Goal: Task Accomplishment & Management: Complete application form

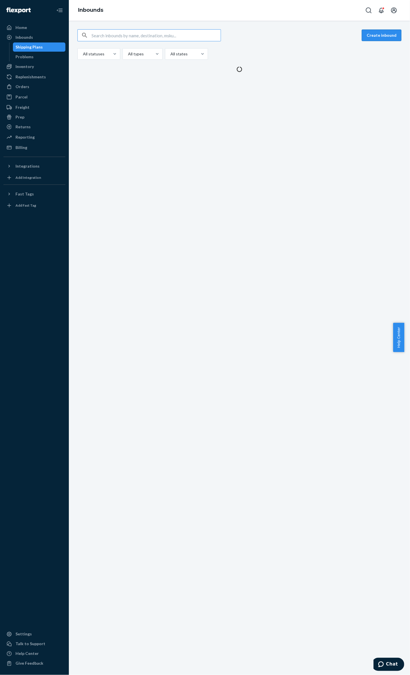
scroll to position [278, 0]
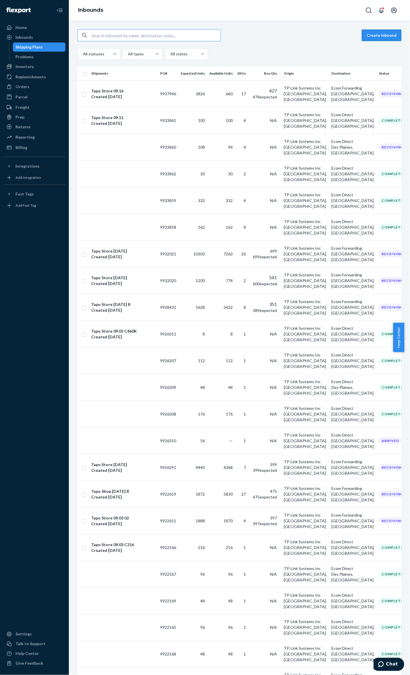
click at [378, 32] on button "Create inbound" at bounding box center [382, 35] width 40 height 11
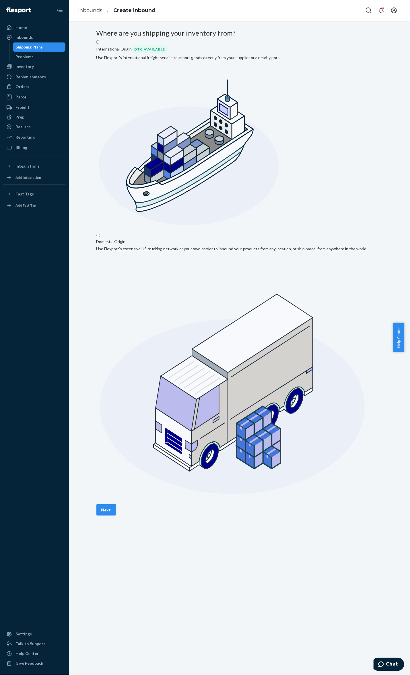
click at [323, 233] on label "Domestic Origin Use Flexport’s extensive US trucking network or your own carrie…" at bounding box center [231, 368] width 270 height 270
click at [100, 233] on input "Domestic Origin Use Flexport’s extensive US trucking network or your own carrie…" at bounding box center [98, 235] width 4 height 4
radio input "true"
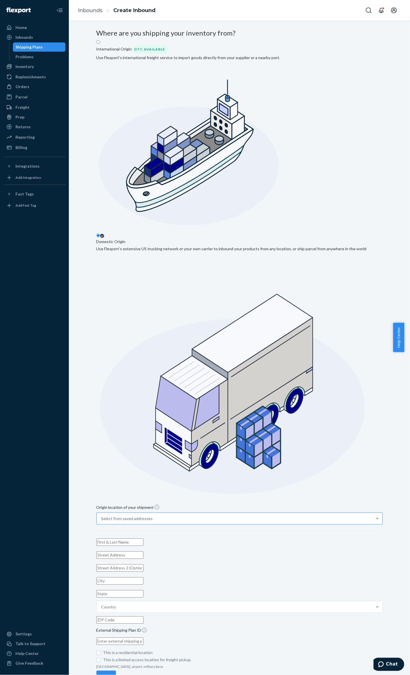
click at [170, 513] on div "Select from saved addresses" at bounding box center [234, 518] width 275 height 11
click at [102, 515] on input "Select from saved addresses" at bounding box center [101, 518] width 1 height 6
click at [102, 515] on input "option TP-Link Systems Inc 15291 Fairfield Ranch Rd Chino Hills, CA 91709 focus…" at bounding box center [101, 518] width 1 height 6
type input "TP-Link Systems Inc"
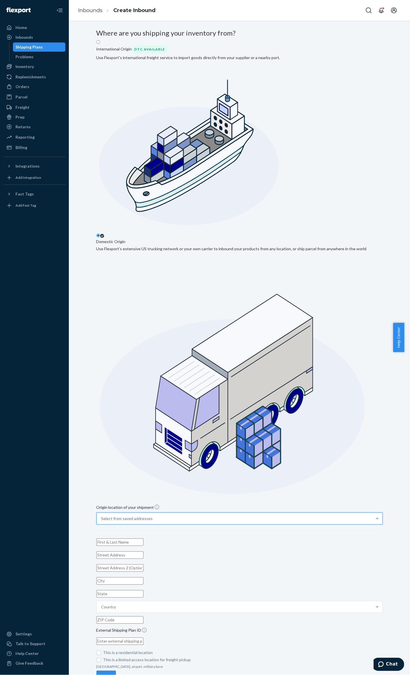
type input "15291 Fairfield Ranch Rd"
type input "Chino Hills"
type input "CA"
type input "91709"
click at [116, 670] on button "Next" at bounding box center [106, 675] width 20 height 11
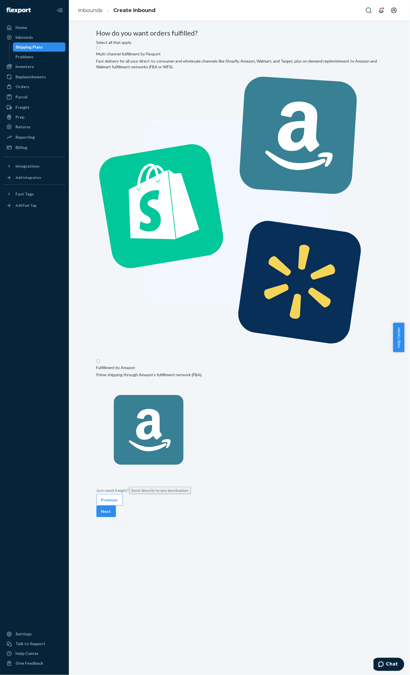
click at [161, 96] on label "Multi-channel fulfillment by Flexport Fast delivery for all your direct-to-cons…" at bounding box center [239, 201] width 286 height 312
click at [100, 50] on input "Multi-channel fulfillment by Flexport Fast delivery for all your direct-to-cons…" at bounding box center [98, 48] width 4 height 4
radio input "true"
click at [116, 505] on button "Next" at bounding box center [106, 510] width 20 height 11
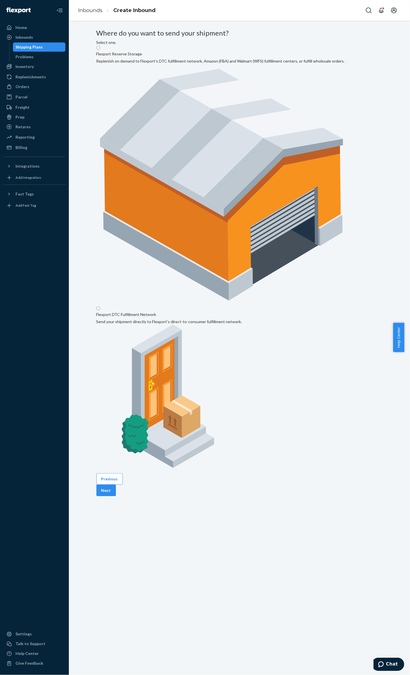
click at [242, 306] on label "Flexport DTC Fulfillment Network Send your shipment directly to Flexport's dire…" at bounding box center [169, 389] width 146 height 166
click at [100, 306] on input "Flexport DTC Fulfillment Network Send your shipment directly to Flexport's dire…" at bounding box center [98, 308] width 4 height 4
radio input "true"
click at [116, 484] on button "Next" at bounding box center [106, 489] width 20 height 11
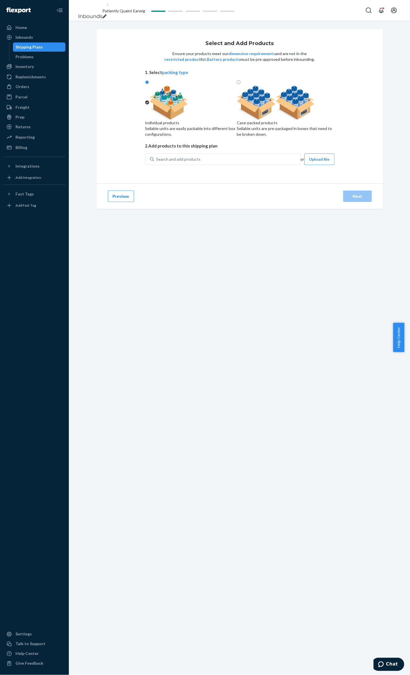
click at [294, 120] on div at bounding box center [286, 102] width 98 height 34
click at [240, 84] on input "Case-packed products Sellable units are pre-packaged in boxes that need to be b…" at bounding box center [239, 82] width 4 height 4
radio input "true"
radio input "false"
click at [315, 165] on button "Upload file" at bounding box center [319, 158] width 30 height 11
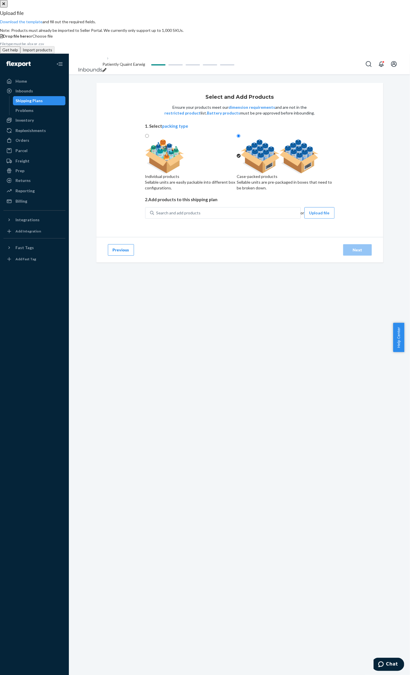
click at [174, 33] on div "Upload file Download the template and fill out the required fields. Note: Produ…" at bounding box center [205, 21] width 410 height 23
click at [42, 24] on link "Download the template" at bounding box center [21, 21] width 42 height 5
click at [209, 39] on div "Drop file here or Choose file" at bounding box center [205, 36] width 410 height 6
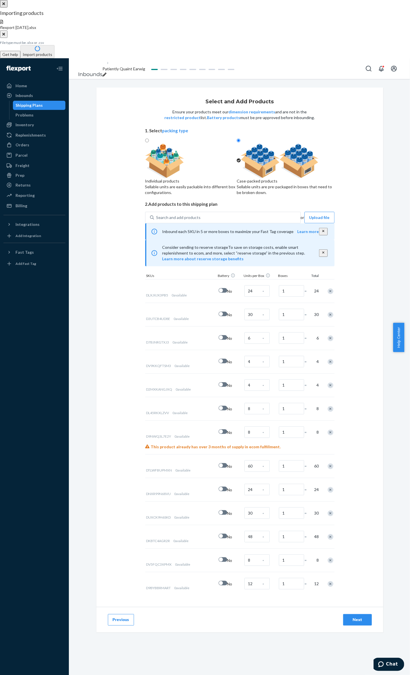
type input "30"
type input "12"
type input "100"
type input "50"
type input "100"
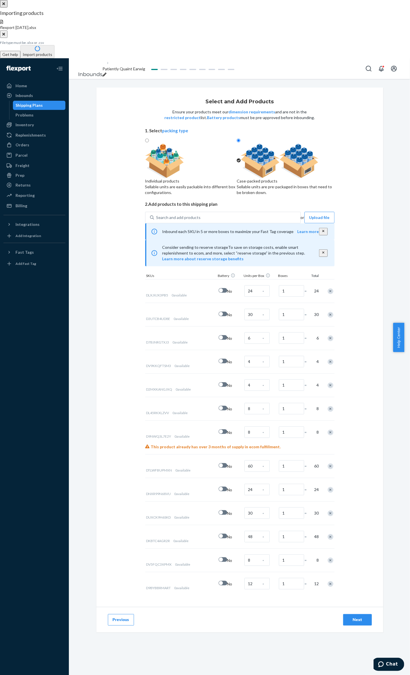
type input "25"
checkbox input "true"
type input "20"
type input "6"
type input "2"
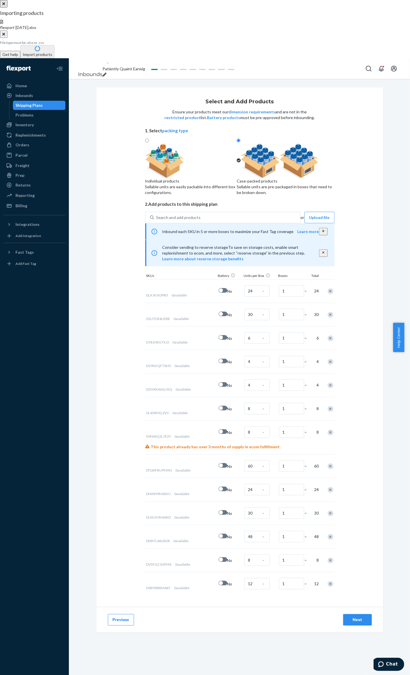
type input "2"
type input "5"
type input "2"
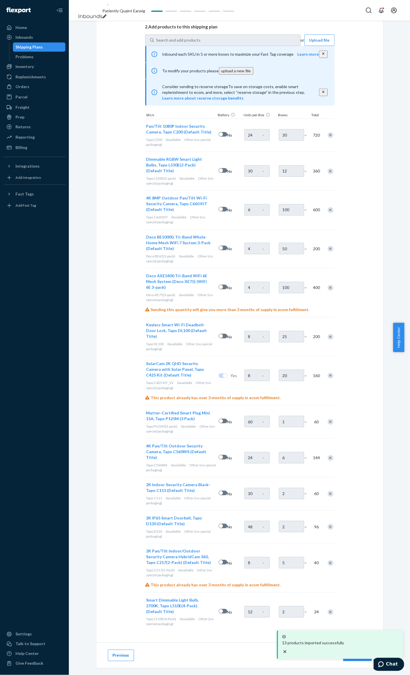
scroll to position [133, 0]
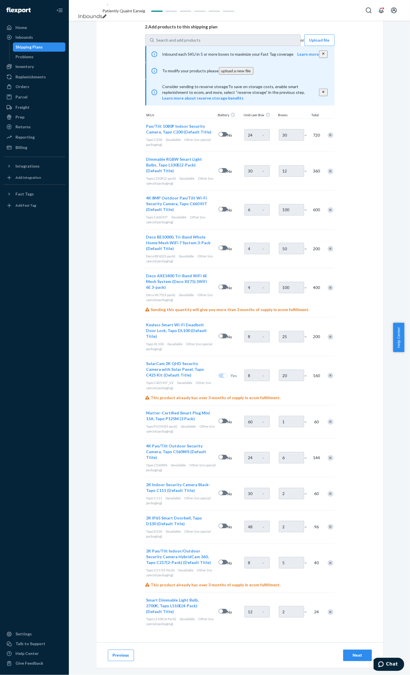
click at [355, 657] on div "Next" at bounding box center [357, 655] width 19 height 6
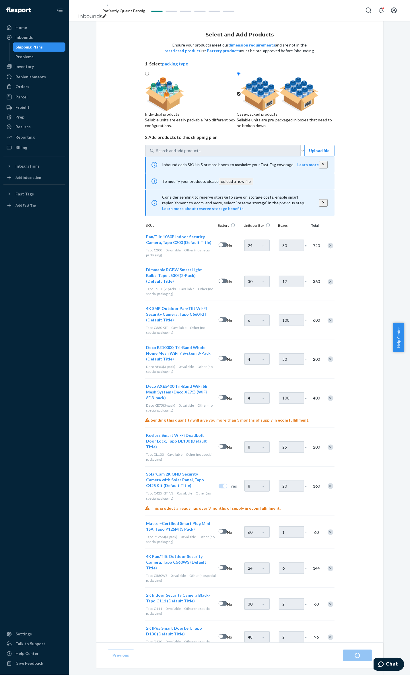
radio input "true"
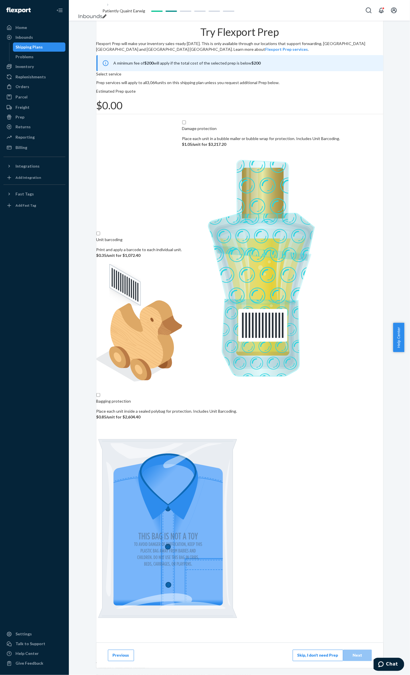
click at [299, 649] on button "Skip, I don't need Prep" at bounding box center [318, 654] width 50 height 11
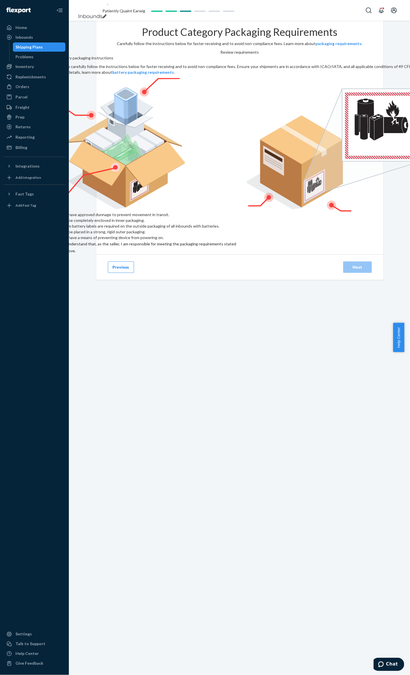
click at [154, 240] on input "checkbox" at bounding box center [153, 247] width 191 height 14
checkbox input "true"
click at [356, 264] on div "Next" at bounding box center [357, 267] width 19 height 6
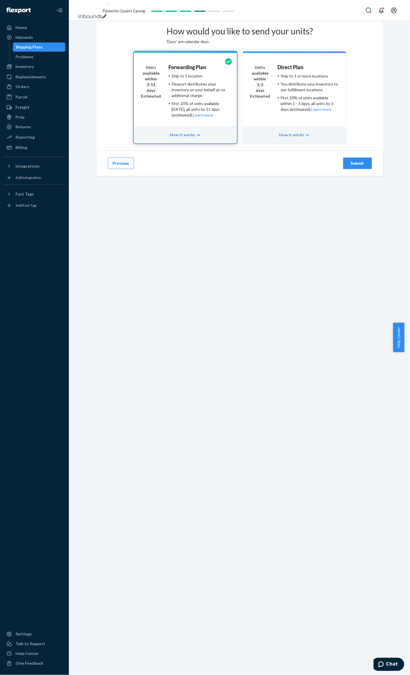
click at [350, 166] on div "Submit" at bounding box center [357, 163] width 19 height 6
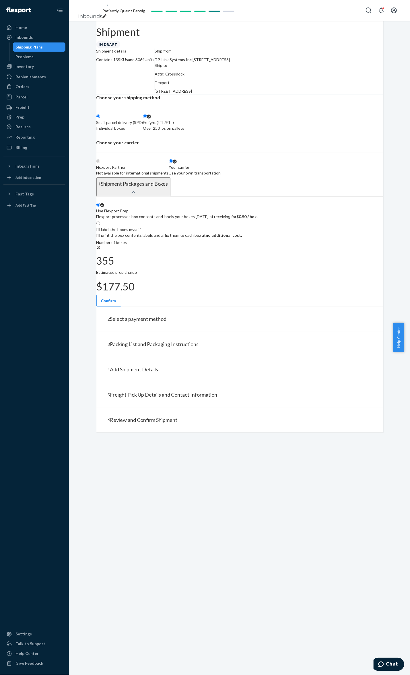
radio input "true"
radio input "false"
radio input "true"
radio input "false"
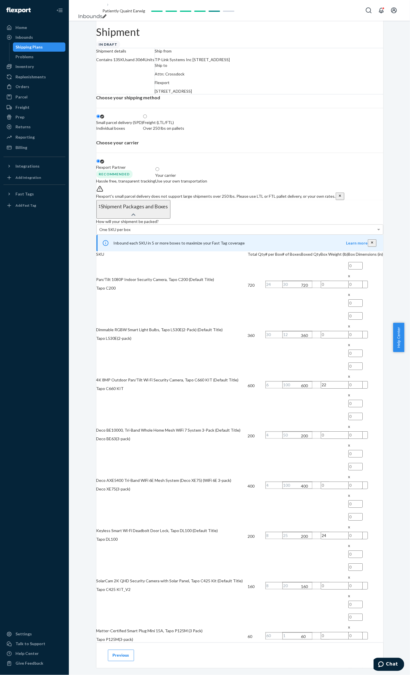
drag, startPoint x: 254, startPoint y: 159, endPoint x: 255, endPoint y: 154, distance: 5.4
click at [184, 131] on label "Freight (LTL/FTL) Over 250 lbs on pallets" at bounding box center [163, 122] width 41 height 17
click at [147, 118] on input "Freight (LTL/FTL) Over 250 lbs on pallets" at bounding box center [145, 116] width 4 height 4
radio input "true"
radio input "false"
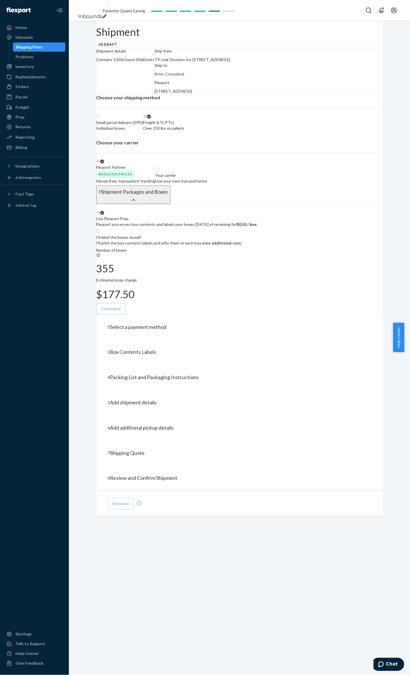
click at [207, 178] on div "Your carrier" at bounding box center [181, 175] width 52 height 6
click at [207, 184] on div "Use your own transportation" at bounding box center [181, 181] width 52 height 6
click at [159, 171] on input "Your carrier Use your own transportation" at bounding box center [157, 169] width 4 height 4
radio input "true"
radio input "false"
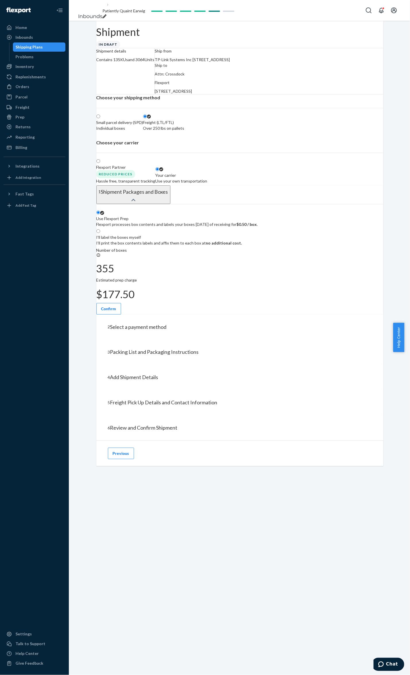
click at [242, 246] on p "I’ll print the box contents labels and affix them to each box at no additional …" at bounding box center [169, 243] width 146 height 6
click at [100, 233] on input "I'll label the boxes myself I’ll print the box contents labels and affix them t…" at bounding box center [98, 231] width 4 height 4
radio input "true"
radio input "false"
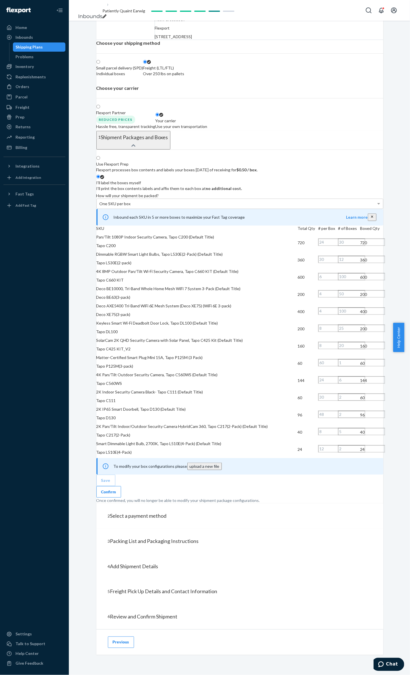
scroll to position [314, 0]
click at [121, 486] on button "Confirm" at bounding box center [108, 491] width 25 height 11
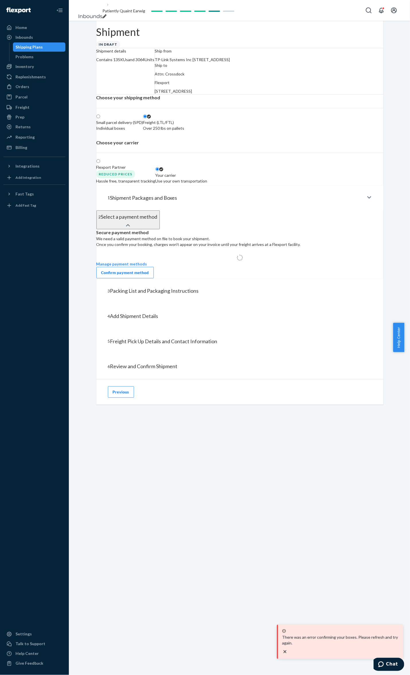
scroll to position [0, 0]
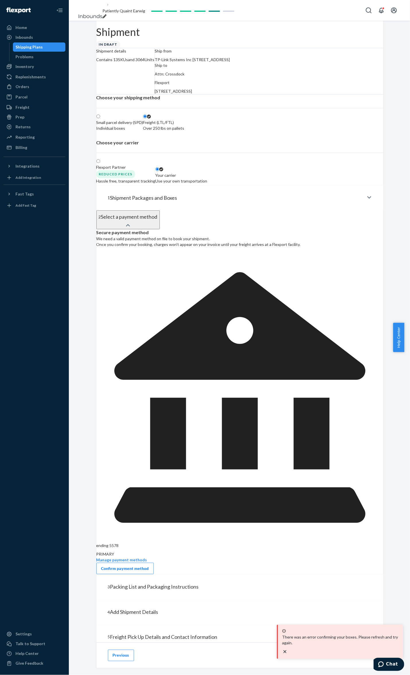
click at [149, 565] on div "Confirm payment method" at bounding box center [125, 568] width 48 height 6
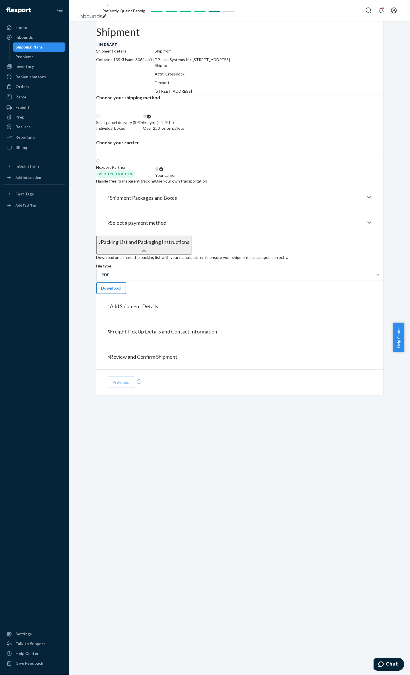
click at [126, 294] on button "Download" at bounding box center [111, 287] width 30 height 11
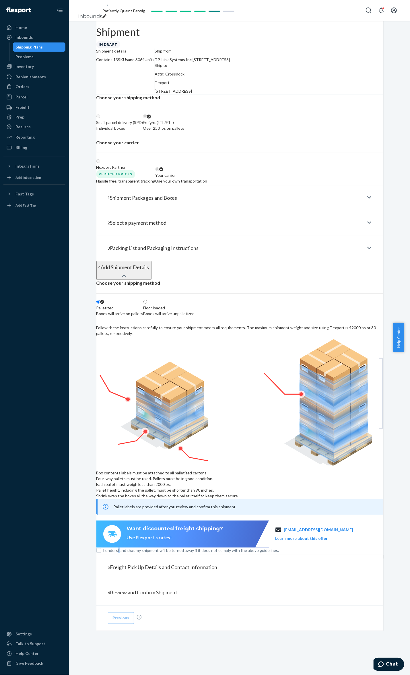
click at [146, 553] on span "I understand that my shipment will be turned away if it does not comply with th…" at bounding box center [243, 550] width 280 height 6
drag, startPoint x: 146, startPoint y: 559, endPoint x: 126, endPoint y: 558, distance: 19.8
click at [101, 552] on input "I understand that my shipment will be turned away if it does not comply with th…" at bounding box center [98, 550] width 5 height 5
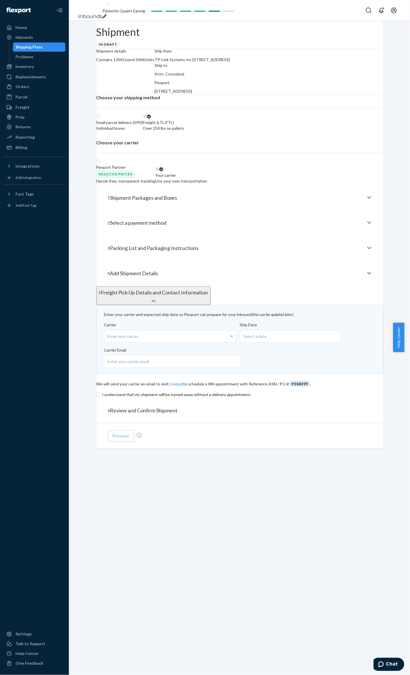
click at [183, 342] on div "Enter your carrier" at bounding box center [170, 336] width 132 height 12
click at [109, 341] on input "Carrier Enter your carrier" at bounding box center [107, 336] width 1 height 11
drag, startPoint x: 270, startPoint y: 410, endPoint x: 265, endPoint y: 410, distance: 4.6
click at [268, 367] on div at bounding box center [238, 360] width 268 height 15
click at [240, 367] on input "email" at bounding box center [172, 361] width 136 height 12
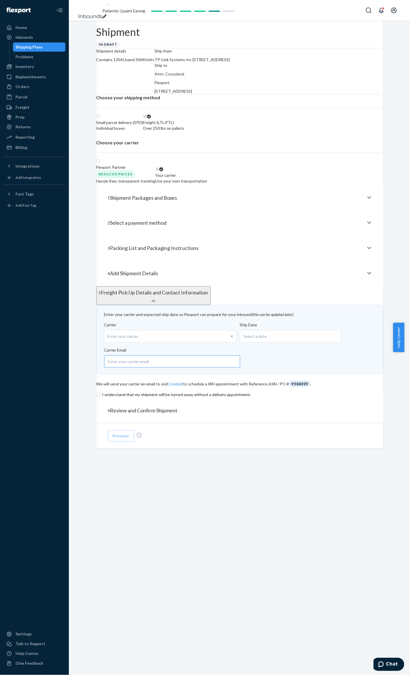
click at [209, 367] on input "email" at bounding box center [172, 361] width 136 height 12
type input "[EMAIL_ADDRESS][PERSON_NAME][DOMAIN_NAME]"
click at [159, 367] on input "[EMAIL_ADDRESS][PERSON_NAME][DOMAIN_NAME]" at bounding box center [172, 361] width 136 height 12
click at [158, 347] on div "Carrier Enter your carrier Ship Date Select a date" at bounding box center [239, 334] width 271 height 25
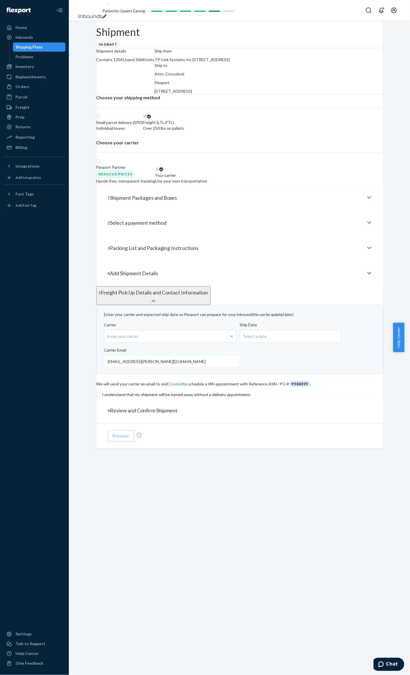
click at [160, 342] on div "Enter your carrier" at bounding box center [170, 336] width 132 height 12
click at [109, 341] on input "Carrier Enter your carrier" at bounding box center [107, 336] width 1 height 11
paste input "schneider"
type input "schneider"
click at [267, 342] on div "Select a date" at bounding box center [291, 336] width 102 height 13
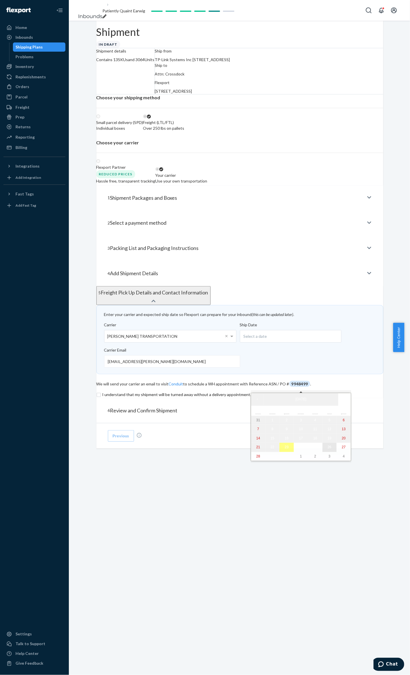
click at [328, 449] on abbr "26" at bounding box center [330, 447] width 4 height 4
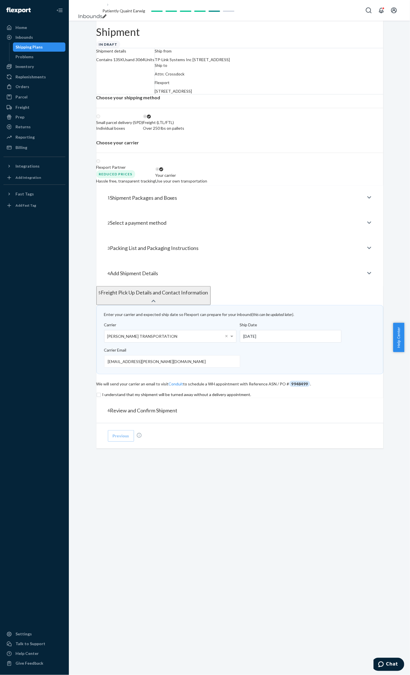
click at [149, 398] on input "checkbox" at bounding box center [239, 394] width 287 height 7
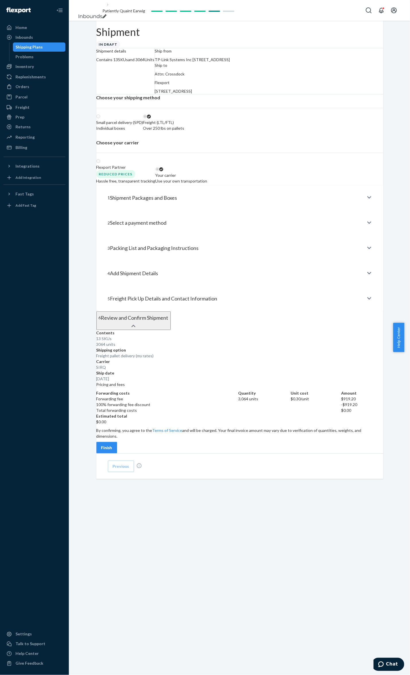
click at [141, 453] on div "Contents 13 SKUs 3064 units Shipping option Freight pallet delivery (my rates) …" at bounding box center [239, 391] width 287 height 123
click at [112, 450] on div "Finish" at bounding box center [106, 448] width 11 height 6
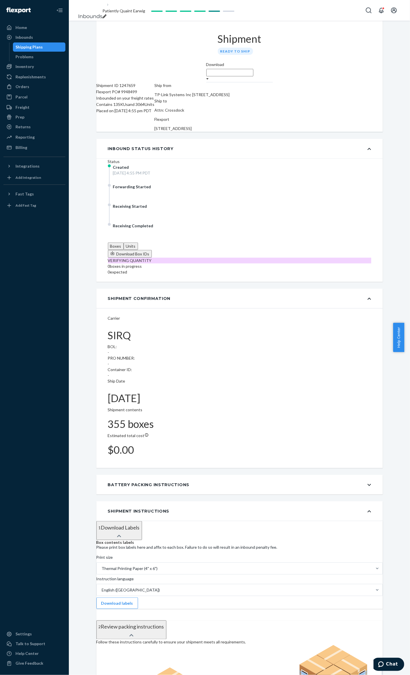
click at [100, 82] on div "Shipment ID 1247659 Flexport PO# 9948499 Inbounded on your freight rates Contai…" at bounding box center [125, 106] width 58 height 49
drag, startPoint x: 105, startPoint y: 76, endPoint x: 177, endPoint y: 101, distance: 76.3
click at [155, 101] on div "Shipment ID 1247659 Flexport PO# 9948499 Inbounded on your freight rates Contai…" at bounding box center [125, 106] width 58 height 49
copy div "Shipment ID 1247659 Flexport PO# 9948499 Inbounded on your freight rates Contai…"
drag, startPoint x: 331, startPoint y: 103, endPoint x: 283, endPoint y: 78, distance: 53.6
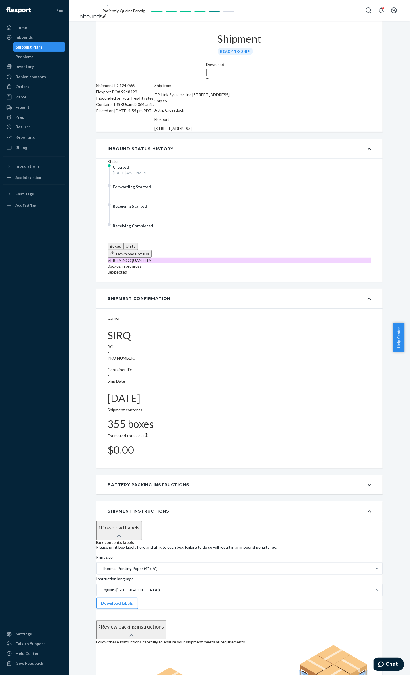
click at [230, 98] on div "Ship to Attn: Crossdock Flexport 2615 E 3rd Street San Bernardino, CA 92408" at bounding box center [192, 115] width 75 height 34
copy div "Ship to Attn: Crossdock Flexport 2615 E 3rd Street San Bernardino, CA 92408"
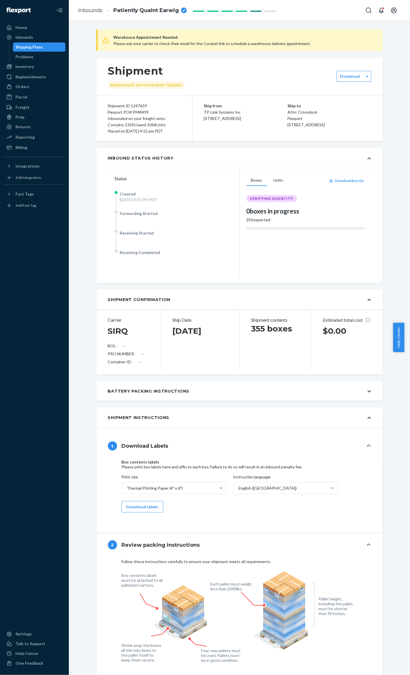
click at [149, 12] on span "Patiently Quaint Earwig" at bounding box center [145, 10] width 65 height 7
click at [167, 10] on input "Patiently Quaint Earwig" at bounding box center [141, 10] width 57 height 9
click at [35, 34] on div "Inbounds" at bounding box center [34, 37] width 61 height 8
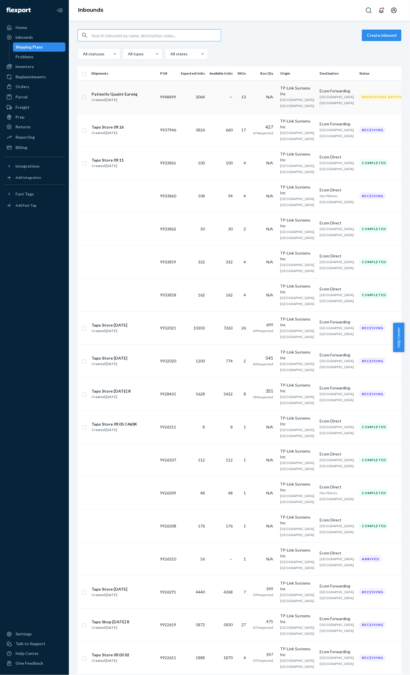
click at [85, 99] on input "checkbox" at bounding box center [84, 97] width 5 height 6
click at [338, 35] on div "Delete" at bounding box center [343, 35] width 19 height 6
checkbox input "false"
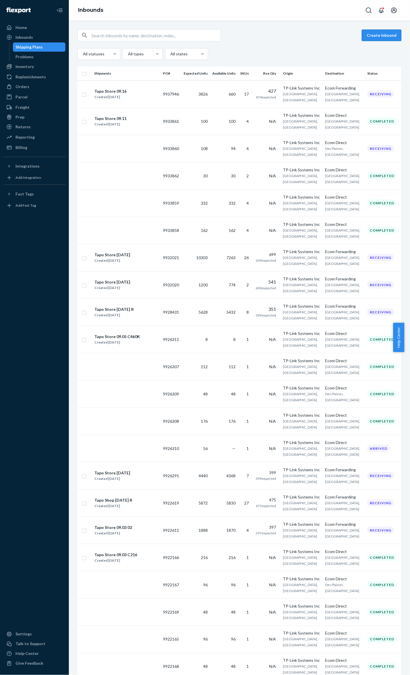
click at [378, 32] on button "Create inbound" at bounding box center [382, 35] width 40 height 11
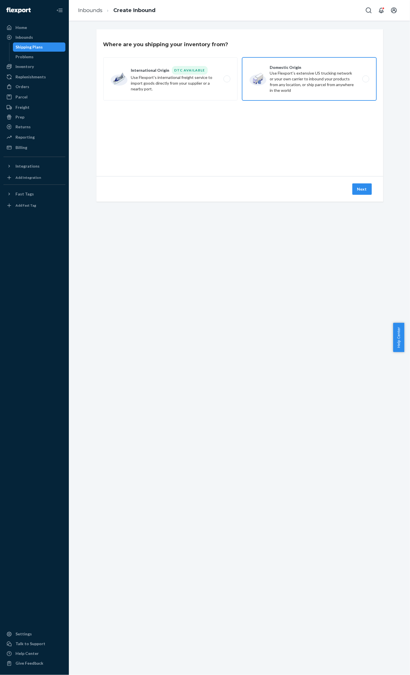
drag, startPoint x: 286, startPoint y: 78, endPoint x: 289, endPoint y: 79, distance: 3.7
click at [286, 78] on label "Domestic Origin Use Flexport’s extensive US trucking network or your own carrie…" at bounding box center [309, 78] width 134 height 43
click at [365, 78] on input "Domestic Origin Use Flexport’s extensive US trucking network or your own carrie…" at bounding box center [367, 79] width 4 height 4
radio input "true"
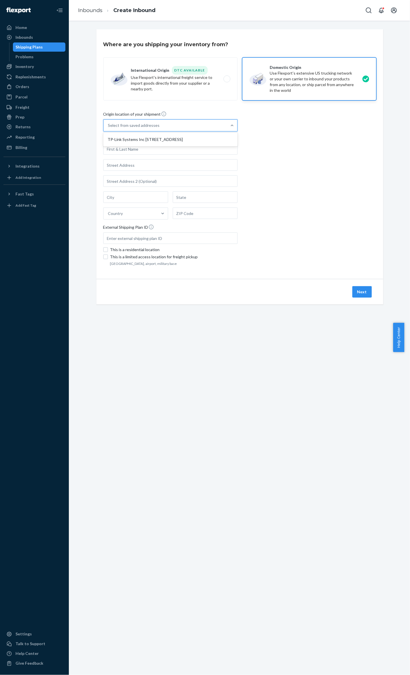
click at [187, 124] on div "Select from saved addresses" at bounding box center [165, 125] width 123 height 11
click at [109, 124] on input "option TP-Link Systems Inc 15291 Fairfield Ranch Rd Chino Hills, CA 91709 focus…" at bounding box center [108, 125] width 1 height 6
click at [183, 138] on div "TP-Link Systems Inc [STREET_ADDRESS]" at bounding box center [170, 139] width 132 height 11
click at [109, 128] on input "option TP-Link Systems Inc 15291 Fairfield Ranch Rd Chino Hills, CA 91709 focus…" at bounding box center [108, 125] width 1 height 6
type input "TP-Link Systems Inc"
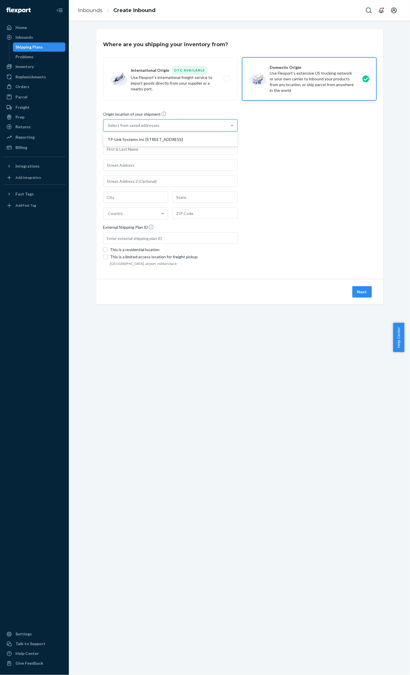
type input "15291 Fairfield Ranch Rd"
type input "Chino Hills"
type input "CA"
type input "91709"
click at [385, 198] on div "Where are you shipping your inventory from? International Origin DTC Available …" at bounding box center [239, 173] width 332 height 289
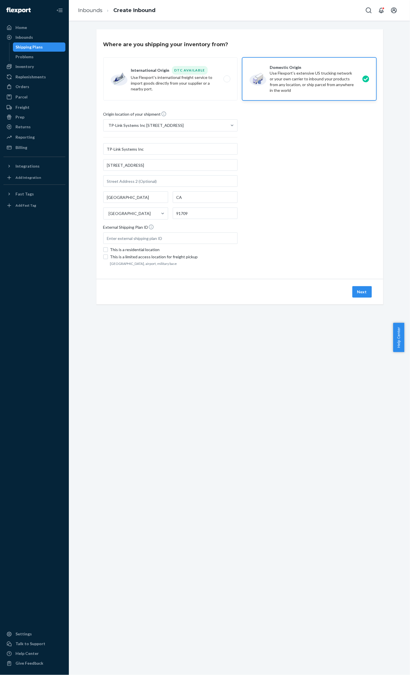
drag, startPoint x: 358, startPoint y: 290, endPoint x: 304, endPoint y: 228, distance: 82.1
click at [358, 290] on button "Next" at bounding box center [362, 291] width 20 height 11
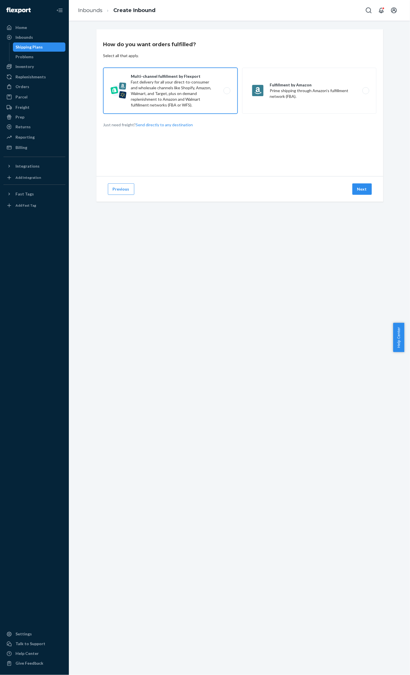
click at [149, 84] on label "Multi-channel fulfillment by Flexport Fast delivery for all your direct-to-cons…" at bounding box center [170, 91] width 134 height 46
click at [227, 89] on input "Multi-channel fulfillment by Flexport Fast delivery for all your direct-to-cons…" at bounding box center [229, 91] width 4 height 4
radio input "true"
drag, startPoint x: 351, startPoint y: 176, endPoint x: 351, endPoint y: 179, distance: 3.2
click at [351, 179] on div "Previous Next" at bounding box center [239, 189] width 287 height 26
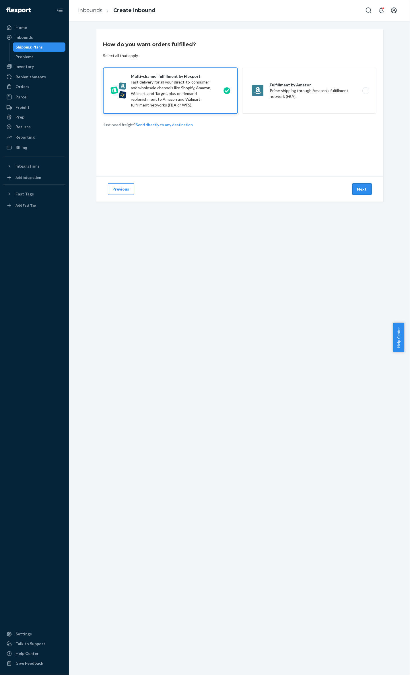
click at [353, 185] on button "Next" at bounding box center [362, 188] width 20 height 11
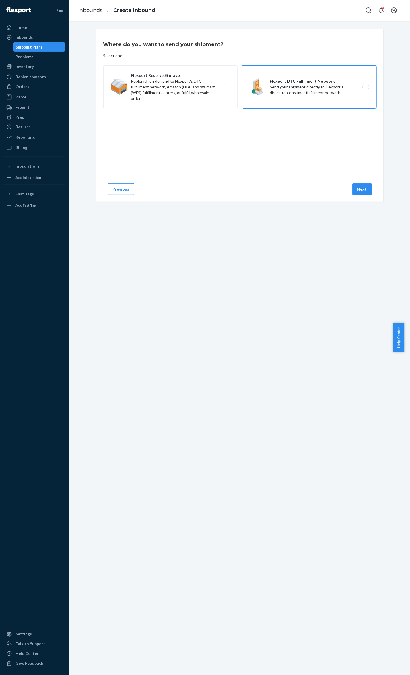
click at [307, 88] on label "Flexport DTC Fulfillment Network Send your shipment directly to Flexport's dire…" at bounding box center [309, 86] width 134 height 43
click at [365, 88] on input "Flexport DTC Fulfillment Network Send your shipment directly to Flexport's dire…" at bounding box center [367, 87] width 4 height 4
radio input "true"
click at [359, 187] on button "Next" at bounding box center [362, 188] width 20 height 11
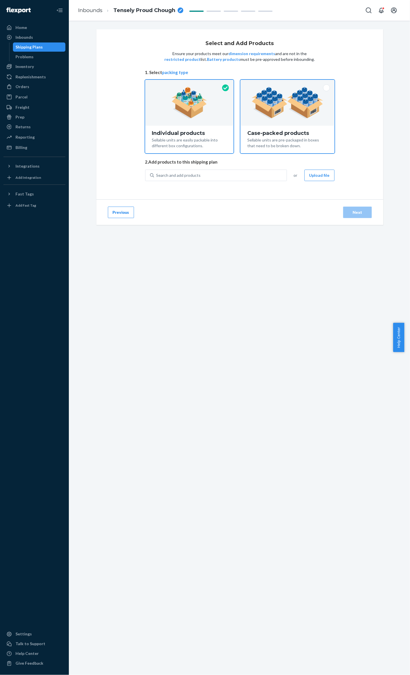
click at [328, 120] on div at bounding box center [287, 103] width 94 height 46
click at [289, 83] on input "Case-packed products Sellable units are pre-packaged in boxes that need to be b…" at bounding box center [287, 82] width 4 height 4
radio input "true"
radio input "false"
click at [325, 169] on div "Select and Add Products Ensure your products meet our dimension requirements an…" at bounding box center [239, 114] width 189 height 147
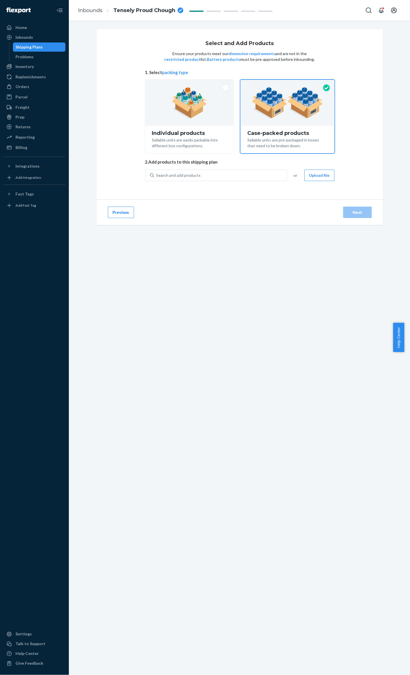
drag, startPoint x: 325, startPoint y: 169, endPoint x: 325, endPoint y: 172, distance: 3.5
click at [325, 172] on button "Upload file" at bounding box center [319, 175] width 30 height 11
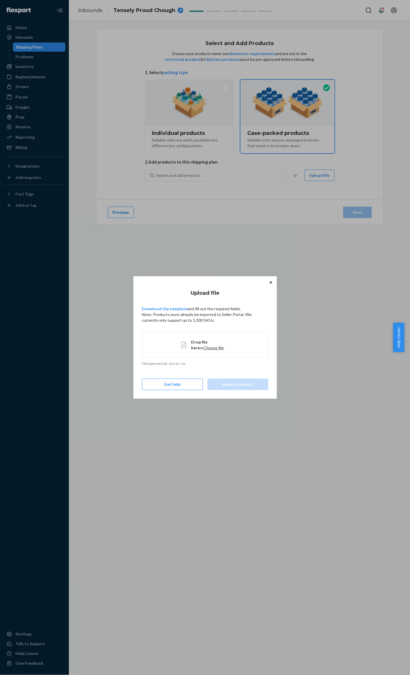
click at [197, 350] on span "Drop file here or Choose file" at bounding box center [210, 344] width 38 height 11
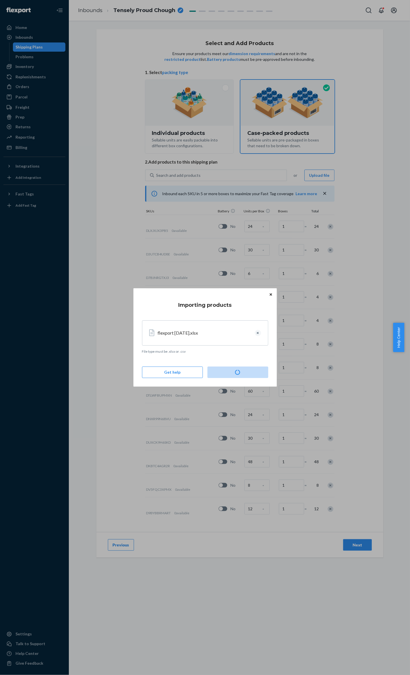
type input "30"
type input "12"
type input "100"
type input "50"
type input "100"
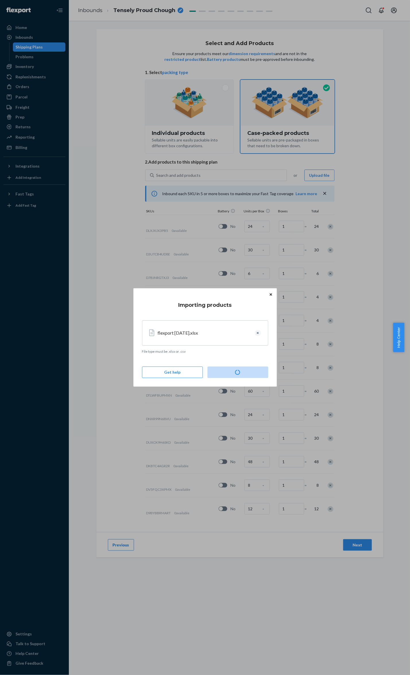
type input "25"
checkbox input "true"
type input "20"
type input "6"
type input "2"
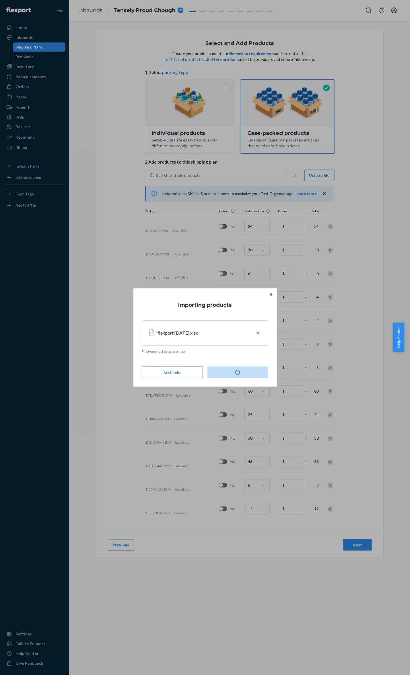
type input "2"
type input "5"
type input "2"
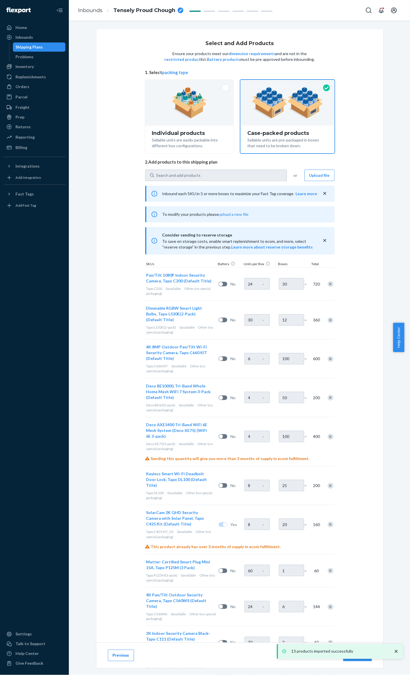
click at [131, 15] on ol "Inbounds Tensely Proud Chough" at bounding box center [130, 10] width 114 height 17
click at [138, 14] on ol "Inbounds Tensely Proud Chough" at bounding box center [130, 10] width 114 height 17
click at [145, 13] on span "Tensely Proud Chough" at bounding box center [144, 10] width 62 height 7
drag, startPoint x: 165, startPoint y: 10, endPoint x: 116, endPoint y: 11, distance: 48.8
click at [116, 11] on input "Tensely Proud Chough" at bounding box center [141, 10] width 57 height 9
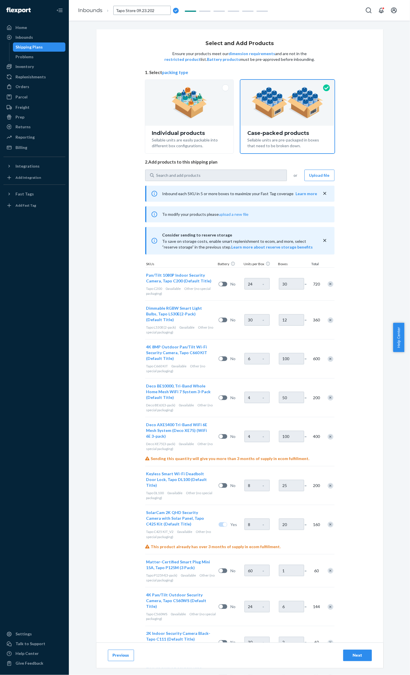
type input "Tapo Store [DATE]"
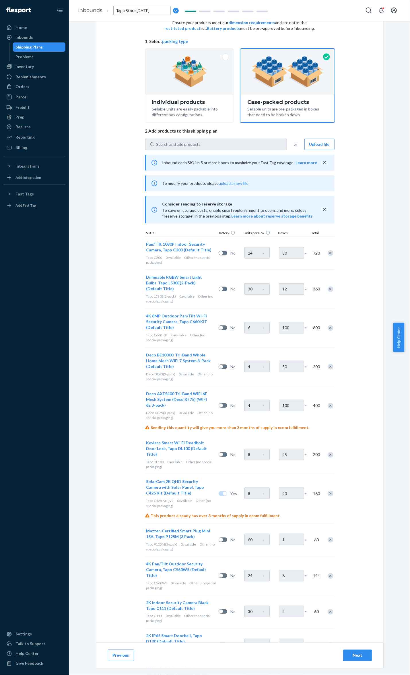
scroll to position [133, 0]
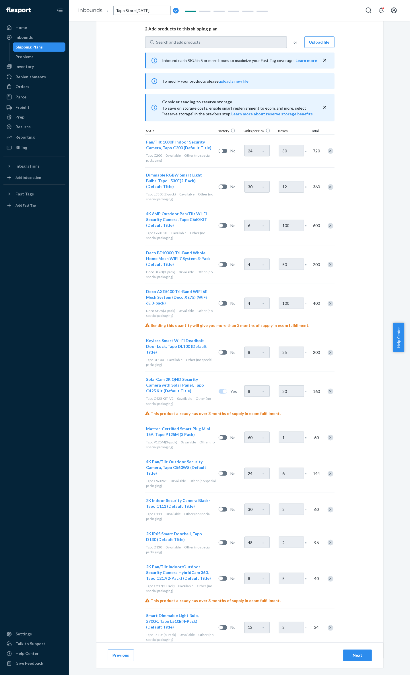
click at [361, 653] on div "Next" at bounding box center [357, 655] width 19 height 6
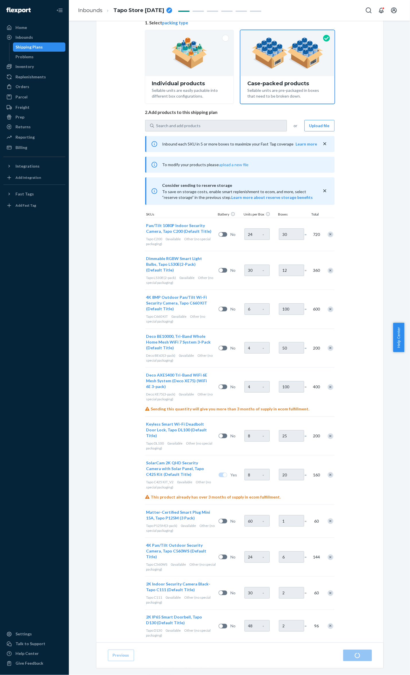
scroll to position [123, 0]
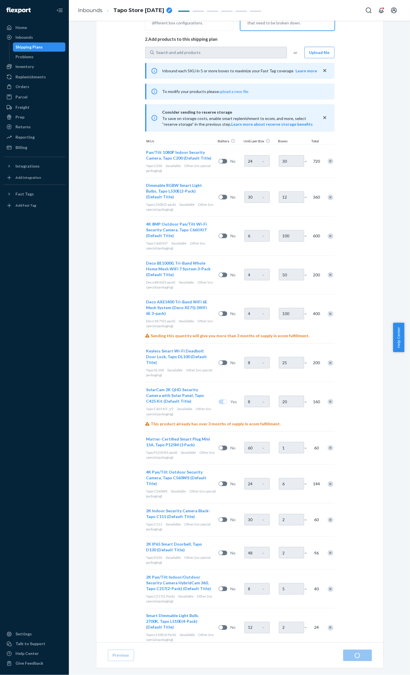
radio input "true"
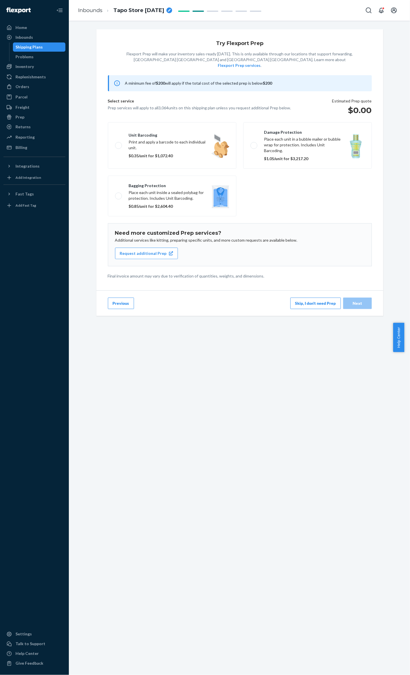
click at [305, 297] on button "Skip, I don't need Prep" at bounding box center [315, 302] width 50 height 11
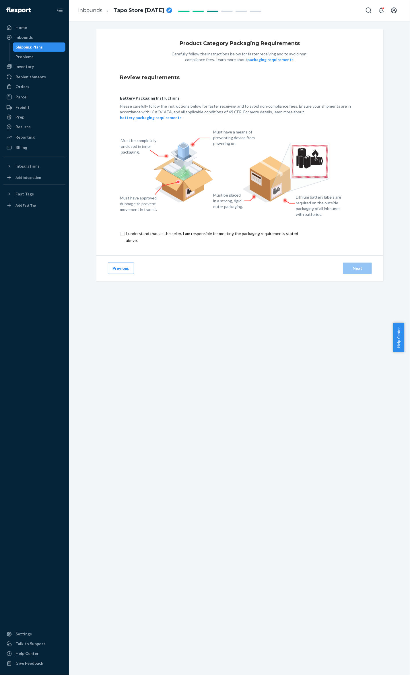
click at [161, 238] on input "checkbox" at bounding box center [215, 237] width 191 height 14
checkbox input "true"
click at [171, 221] on div "Battery packaging instructions Please carefully follow the instructions below f…" at bounding box center [239, 158] width 239 height 144
click at [349, 262] on button "Next" at bounding box center [357, 267] width 29 height 11
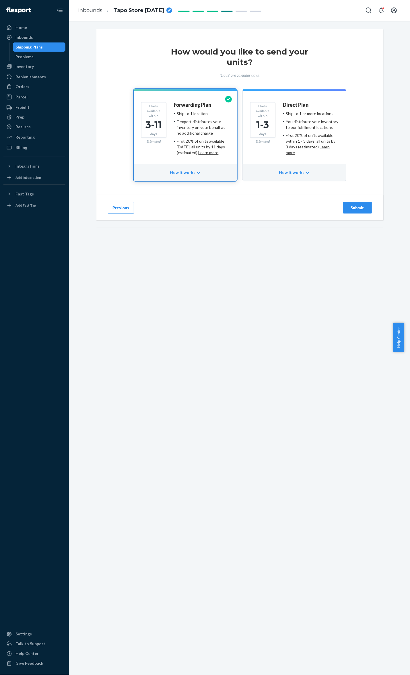
click at [356, 211] on button "Submit" at bounding box center [357, 207] width 29 height 11
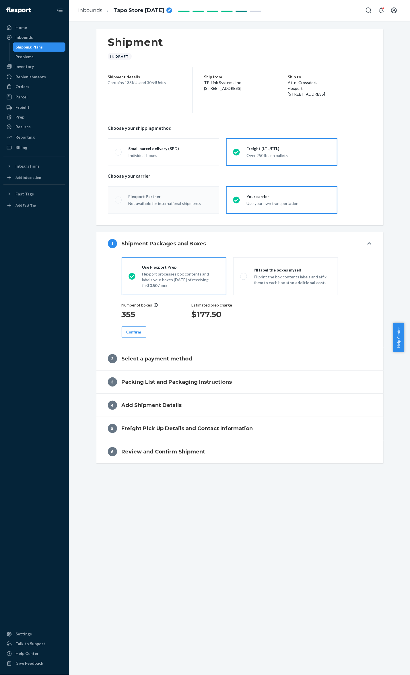
radio input "true"
radio input "false"
radio input "true"
radio input "false"
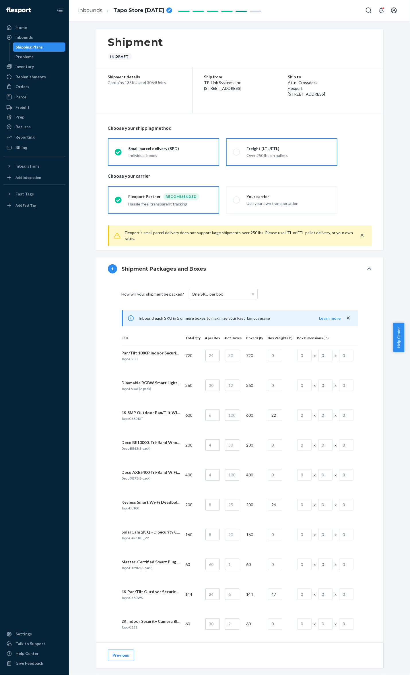
click at [266, 153] on div "Over 250 lbs on pallets" at bounding box center [289, 156] width 84 height 6
click at [237, 153] on input "Freight (LTL/FTL) Over 250 lbs on pallets" at bounding box center [235, 152] width 4 height 4
radio input "true"
radio input "false"
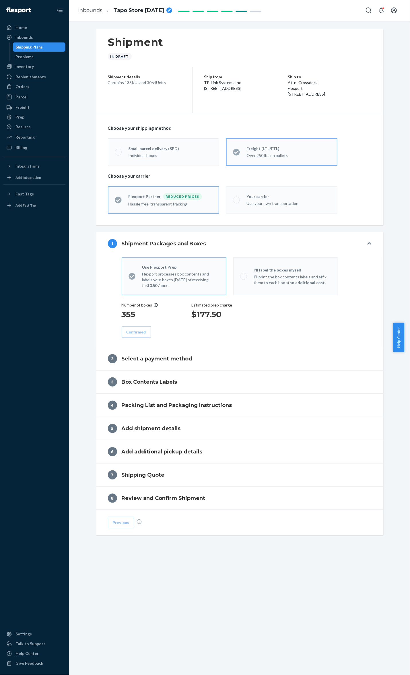
click at [259, 194] on div "Your carrier" at bounding box center [289, 197] width 84 height 6
click at [257, 204] on div "Use your own transportation" at bounding box center [289, 203] width 84 height 6
click at [237, 202] on input "Your carrier Use your own transportation" at bounding box center [235, 200] width 4 height 4
radio input "true"
radio input "false"
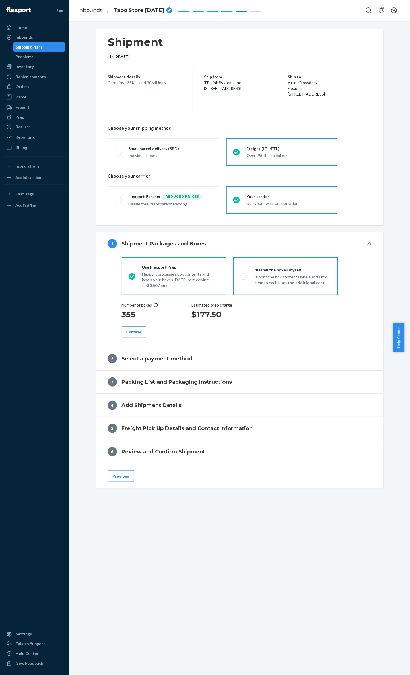
click at [303, 270] on div "I'll label the boxes myself" at bounding box center [292, 270] width 77 height 6
click at [244, 274] on input "I'll label the boxes myself I’ll print the box contents labels and affix them t…" at bounding box center [242, 276] width 4 height 4
radio input "true"
radio input "false"
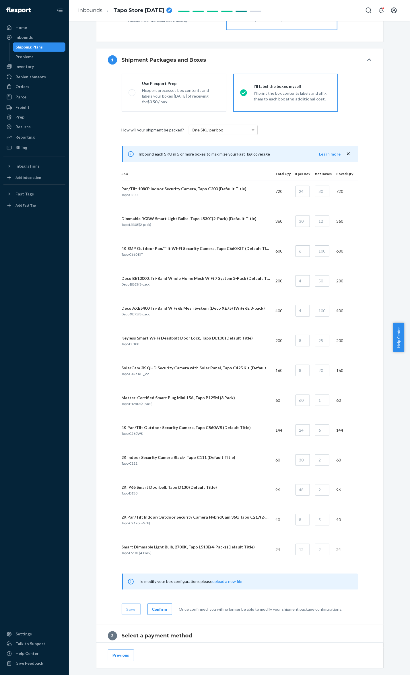
scroll to position [314, 0]
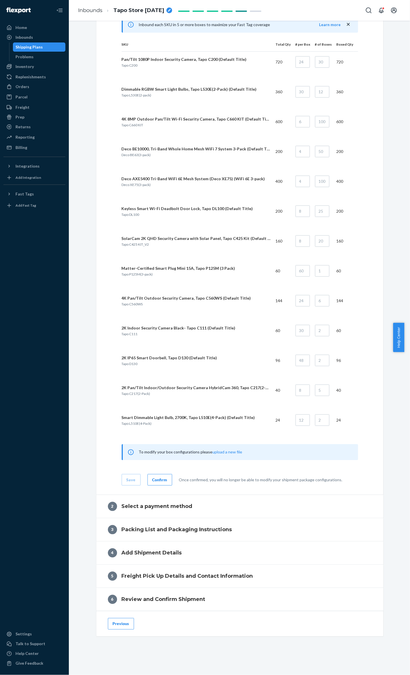
click at [172, 475] on div "Confirm Once confirmed, you will no longer be able to modify your shipment pack…" at bounding box center [244, 479] width 195 height 11
click at [167, 478] on button "Confirm" at bounding box center [159, 479] width 25 height 11
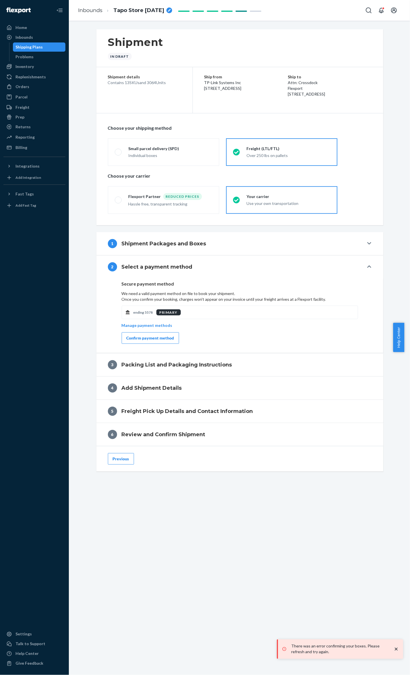
click at [154, 339] on div "Confirm payment method" at bounding box center [150, 338] width 48 height 6
click at [165, 339] on div "Confirm payment method" at bounding box center [150, 338] width 48 height 6
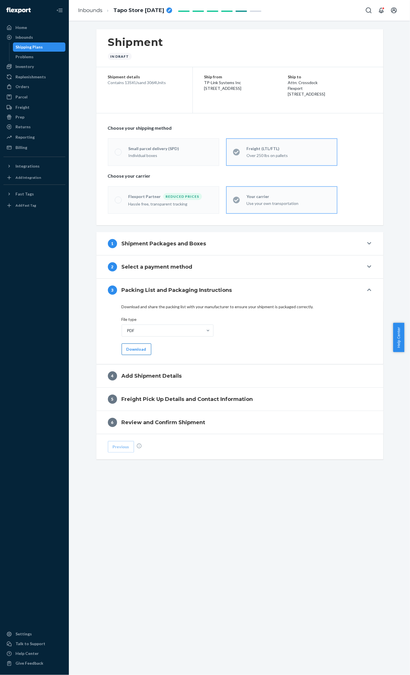
click at [138, 350] on button "Download" at bounding box center [137, 348] width 30 height 11
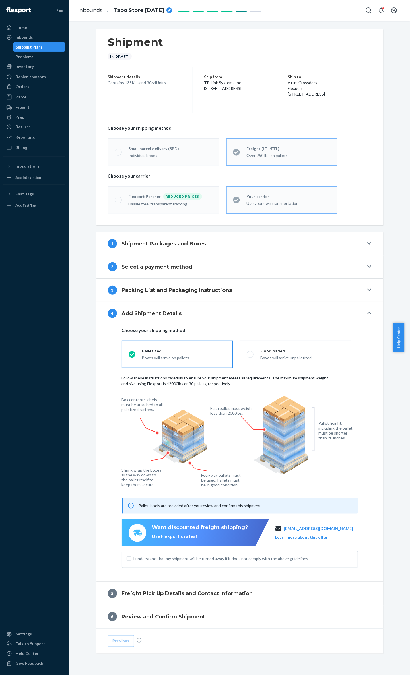
click at [160, 556] on div "I understand that my shipment will be turned away if it does not comply with th…" at bounding box center [240, 559] width 236 height 17
click at [159, 561] on span "I understand that my shipment will be turned away if it does not comply with th…" at bounding box center [243, 559] width 220 height 6
click at [131, 561] on input "I understand that my shipment will be turned away if it does not comply with th…" at bounding box center [128, 558] width 5 height 5
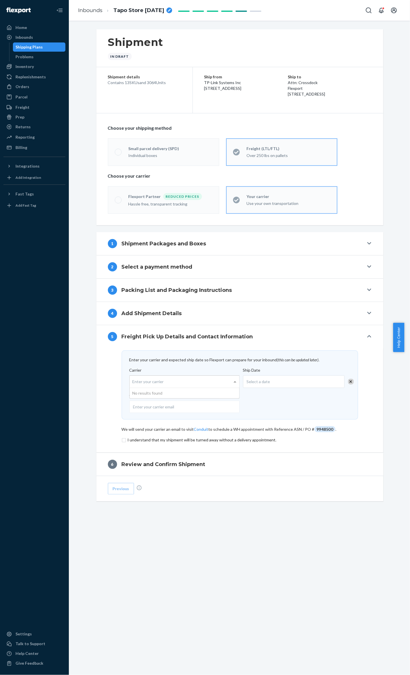
click at [181, 385] on div "Enter your carrier" at bounding box center [185, 381] width 110 height 12
click at [134, 385] on input "Carrier Enter your carrier No results found" at bounding box center [133, 381] width 1 height 11
click at [195, 408] on input "email" at bounding box center [184, 406] width 110 height 12
type input "[EMAIL_ADDRESS][PERSON_NAME][DOMAIN_NAME]"
click at [158, 406] on input "[EMAIL_ADDRESS][PERSON_NAME][DOMAIN_NAME]" at bounding box center [184, 406] width 110 height 12
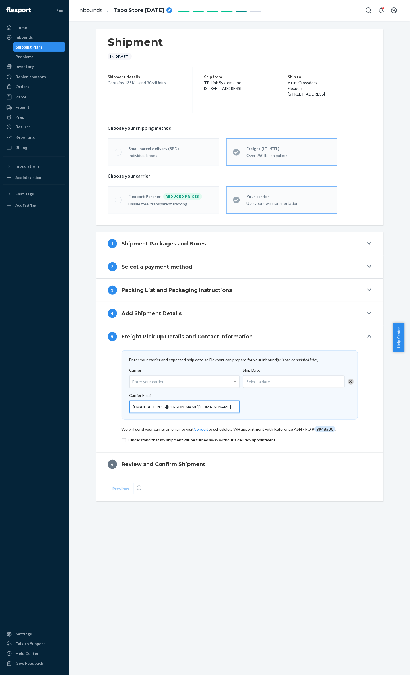
click at [158, 406] on input "[EMAIL_ADDRESS][PERSON_NAME][DOMAIN_NAME]" at bounding box center [184, 406] width 110 height 12
click at [172, 381] on div "Enter your carrier" at bounding box center [185, 381] width 110 height 12
click at [134, 381] on input "Carrier Enter your carrier" at bounding box center [133, 381] width 1 height 11
paste input "schneider"
type input "schneider"
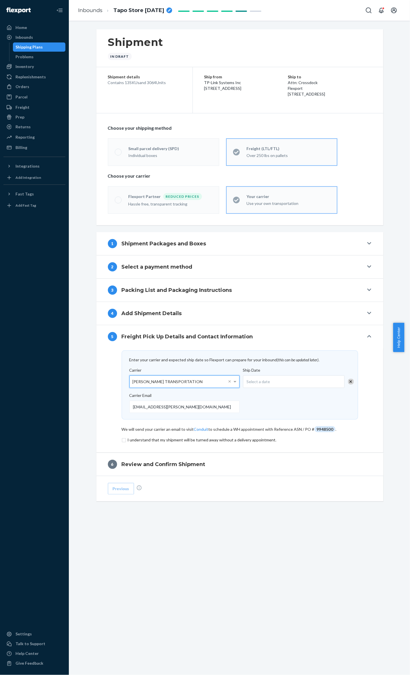
click at [252, 385] on div "Select a date" at bounding box center [294, 381] width 102 height 13
click at [316, 450] on button "26" at bounding box center [313, 449] width 11 height 10
click at [151, 439] on input "checkbox" at bounding box center [240, 439] width 236 height 7
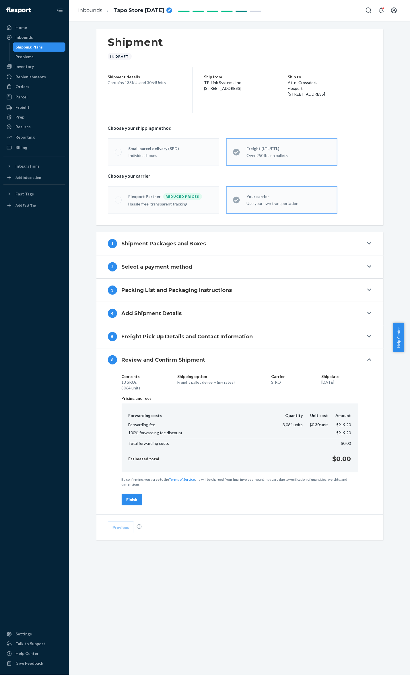
click at [133, 498] on div "Finish" at bounding box center [131, 499] width 11 height 6
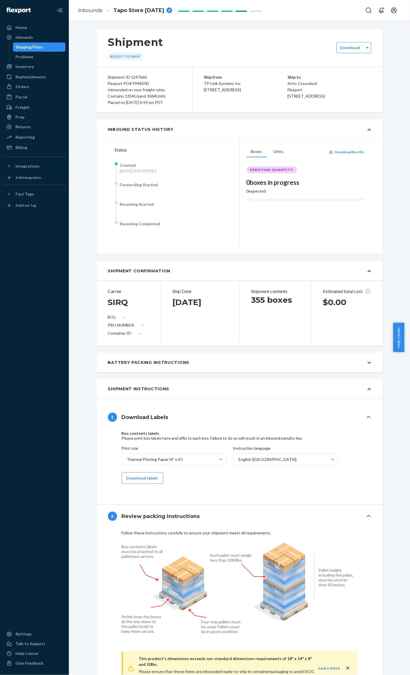
drag, startPoint x: 177, startPoint y: 104, endPoint x: 104, endPoint y: 76, distance: 78.7
click at [104, 76] on div "Shipment ID 1247660 Flexport PO# 9948500 Inbounded on your freight rates Contai…" at bounding box center [144, 89] width 96 height 45
copy div "Shipment ID 1247660 Flexport PO# 9948500 Inbounded on your freight rates Contai…"
click at [361, 43] on div "Download" at bounding box center [353, 47] width 35 height 11
click at [366, 83] on div "Required labels for each box in your shipment to Flexport." at bounding box center [371, 88] width 62 height 10
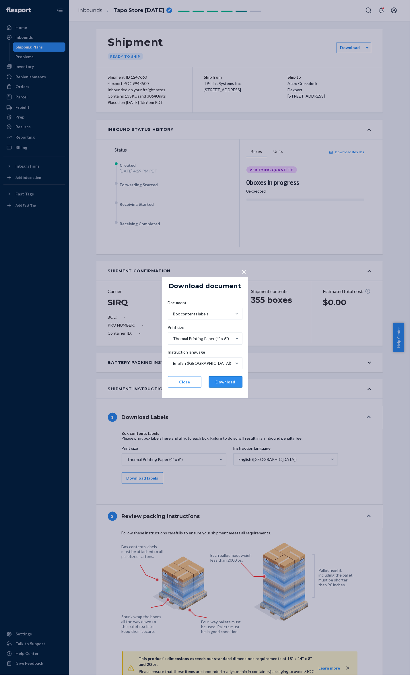
click at [230, 385] on button "Download" at bounding box center [226, 381] width 34 height 11
click at [246, 269] on span "×" at bounding box center [244, 271] width 5 height 10
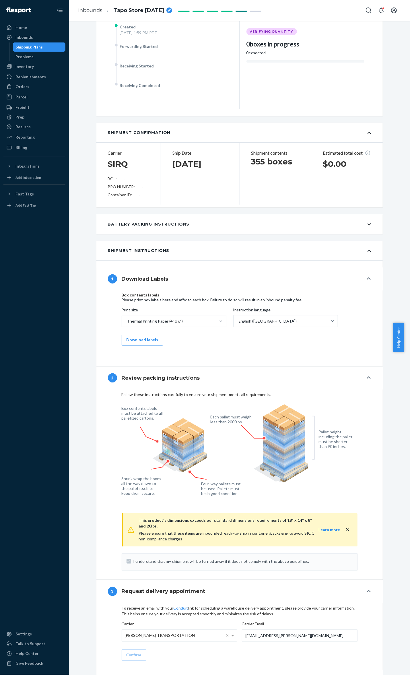
scroll to position [268, 0]
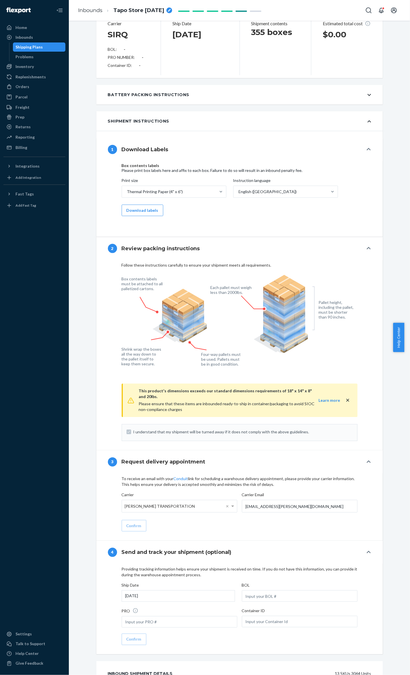
drag, startPoint x: 180, startPoint y: 474, endPoint x: 194, endPoint y: 460, distance: 19.9
click at [195, 458] on h4 "Request delivery appointment" at bounding box center [164, 461] width 84 height 7
drag, startPoint x: 174, startPoint y: 475, endPoint x: 201, endPoint y: 468, distance: 27.6
click at [207, 468] on button "3 Request delivery appointment" at bounding box center [239, 461] width 286 height 23
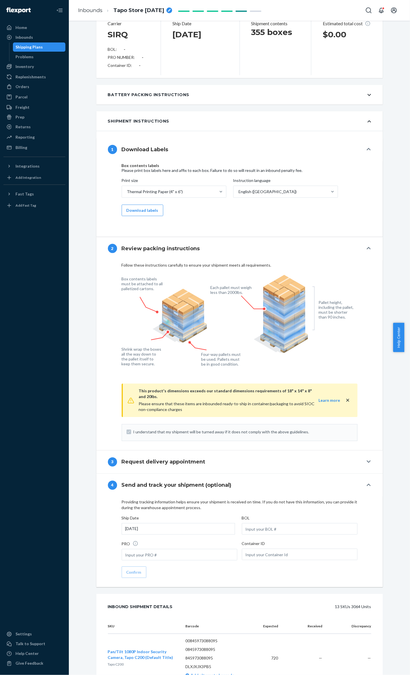
click at [188, 463] on button "3 Request delivery appointment" at bounding box center [239, 461] width 286 height 23
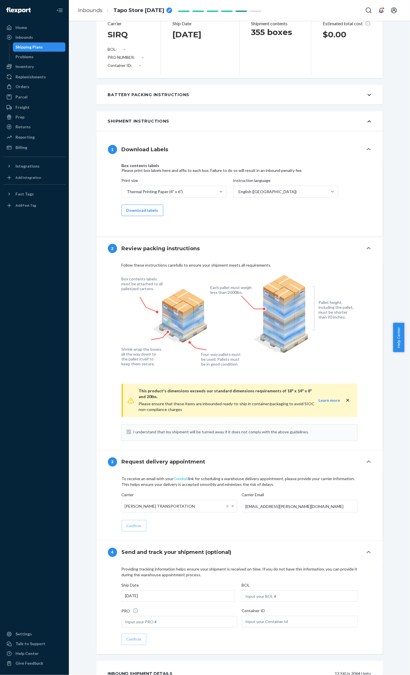
click at [181, 476] on link "Conduit" at bounding box center [181, 478] width 15 height 5
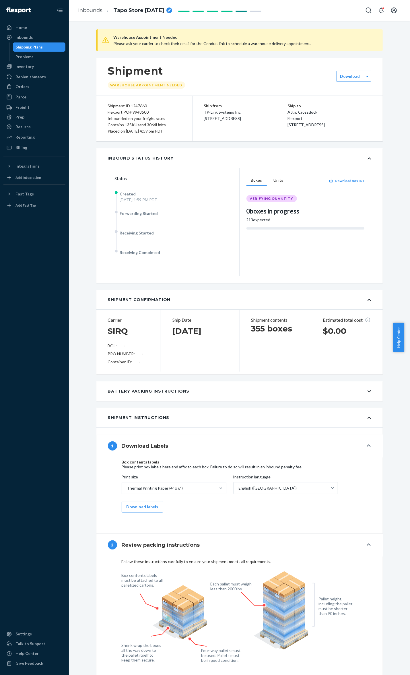
drag, startPoint x: 384, startPoint y: 134, endPoint x: 383, endPoint y: 128, distance: 6.1
click at [354, 71] on div "Download" at bounding box center [353, 76] width 35 height 11
click at [371, 111] on div "Box contents labels" at bounding box center [371, 109] width 62 height 6
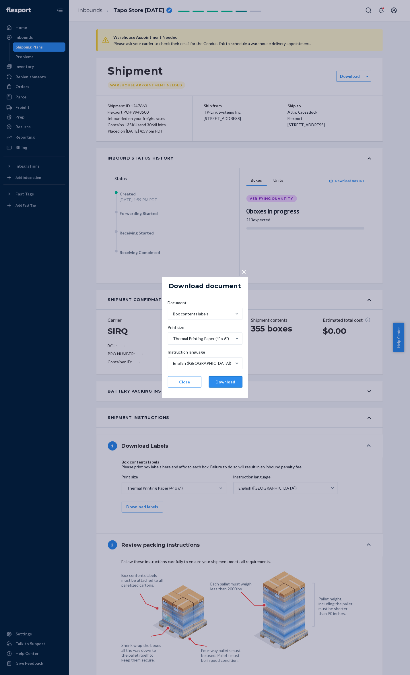
click at [222, 384] on button "Download" at bounding box center [226, 381] width 34 height 11
click at [46, 357] on div "× Download document Document Box contents labels Print size Thermal Printing Pa…" at bounding box center [205, 337] width 410 height 675
